Goal: Task Accomplishment & Management: Manage account settings

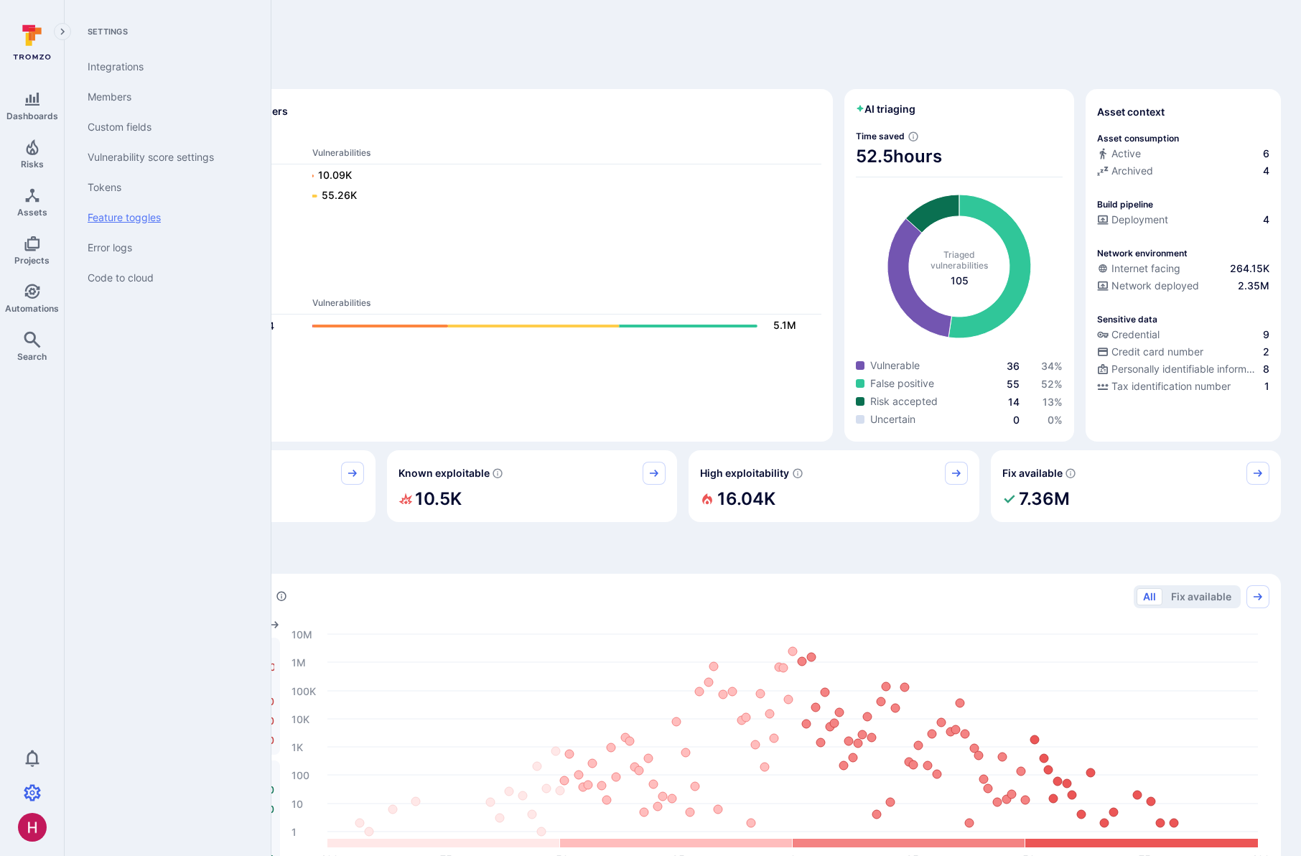
click at [136, 210] on link "Feature toggles" at bounding box center [164, 217] width 177 height 30
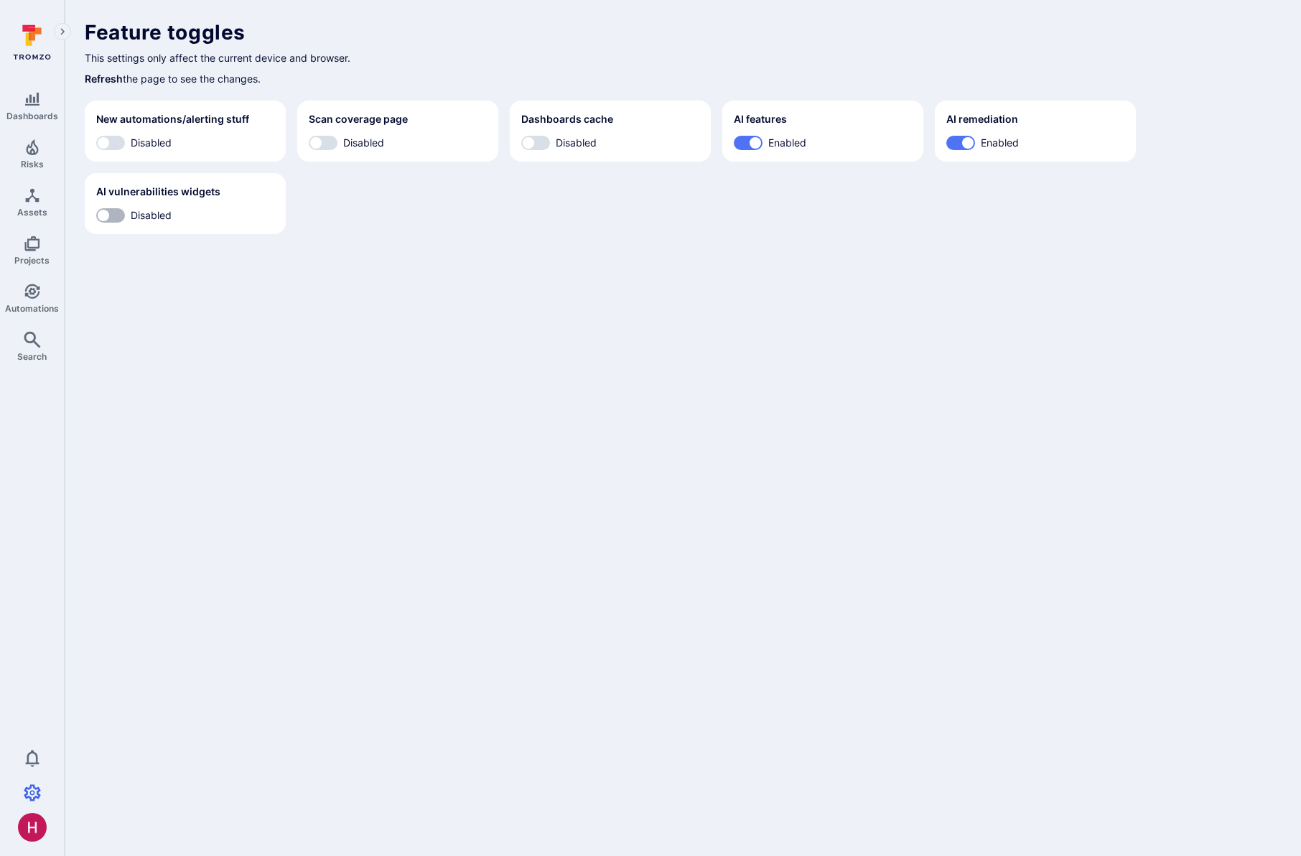
click at [111, 216] on input "Disabled" at bounding box center [103, 215] width 43 height 14
checkbox input "true"
click at [39, 156] on link "Risks" at bounding box center [32, 154] width 64 height 42
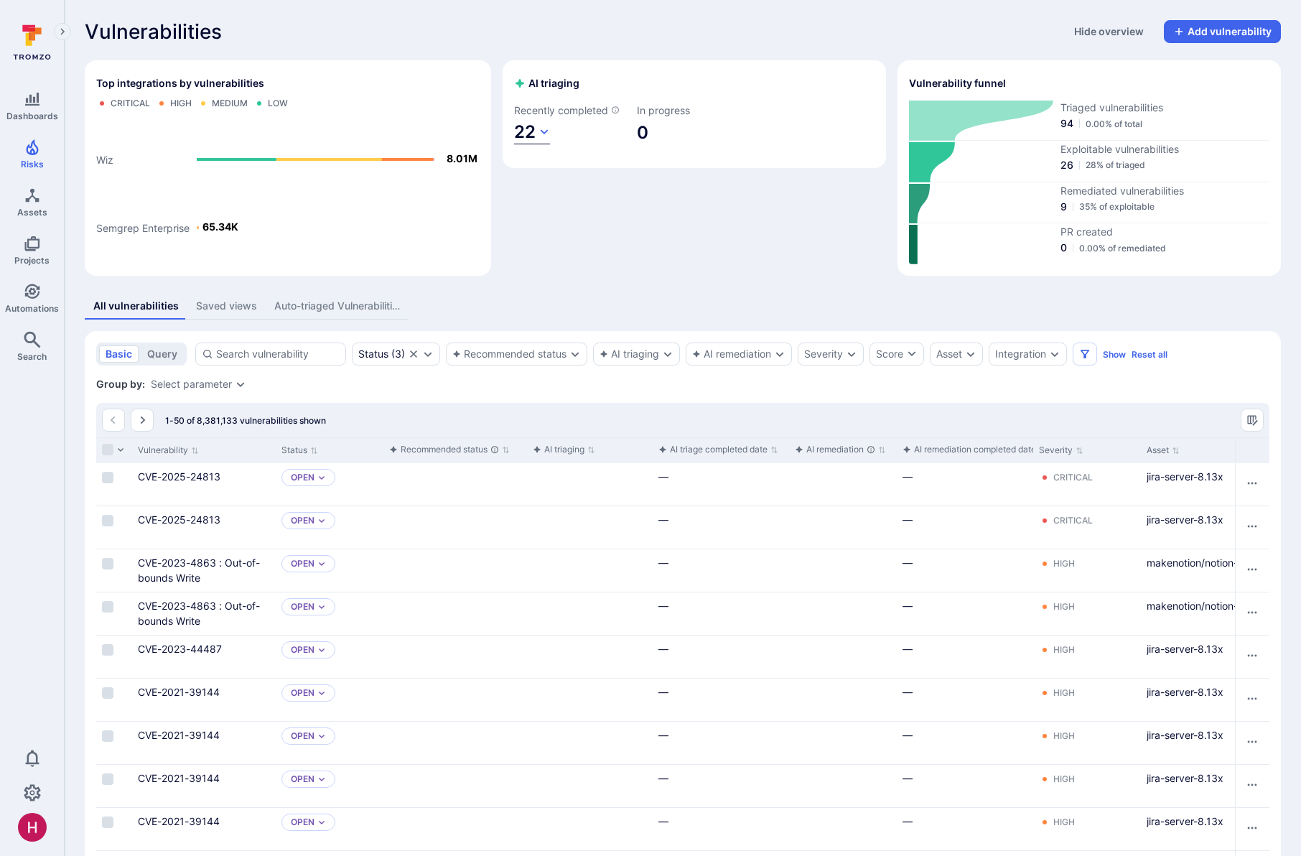
click at [548, 131] on icon "button" at bounding box center [543, 131] width 11 height 11
click at [703, 250] on div at bounding box center [650, 428] width 1301 height 856
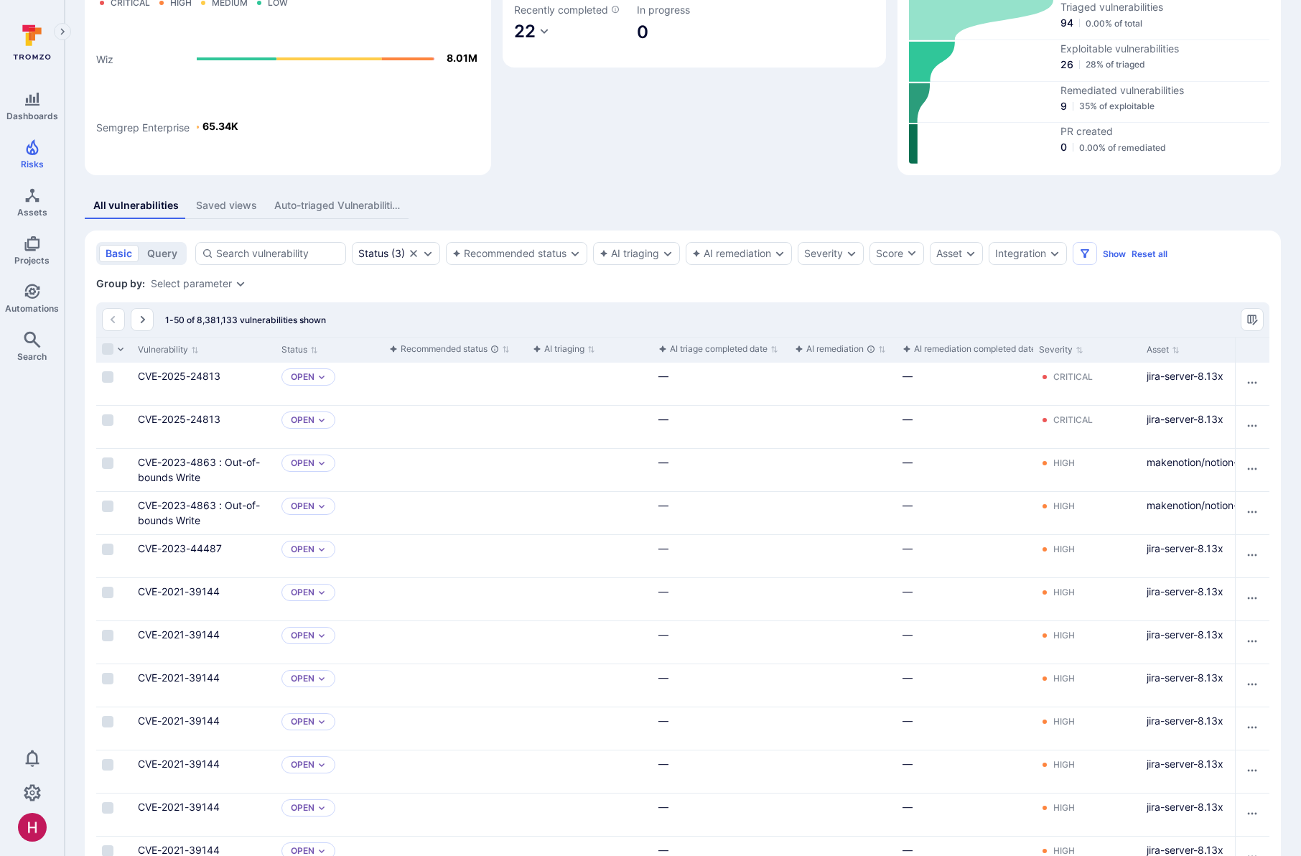
scroll to position [106, 0]
